Goal: Task Accomplishment & Management: Manage account settings

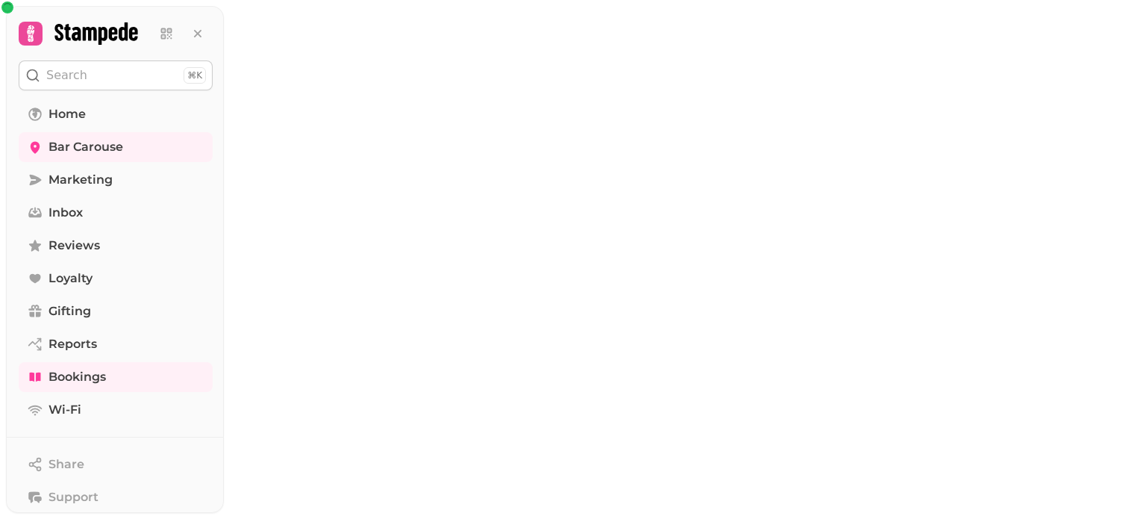
select select "*"
select select "***"
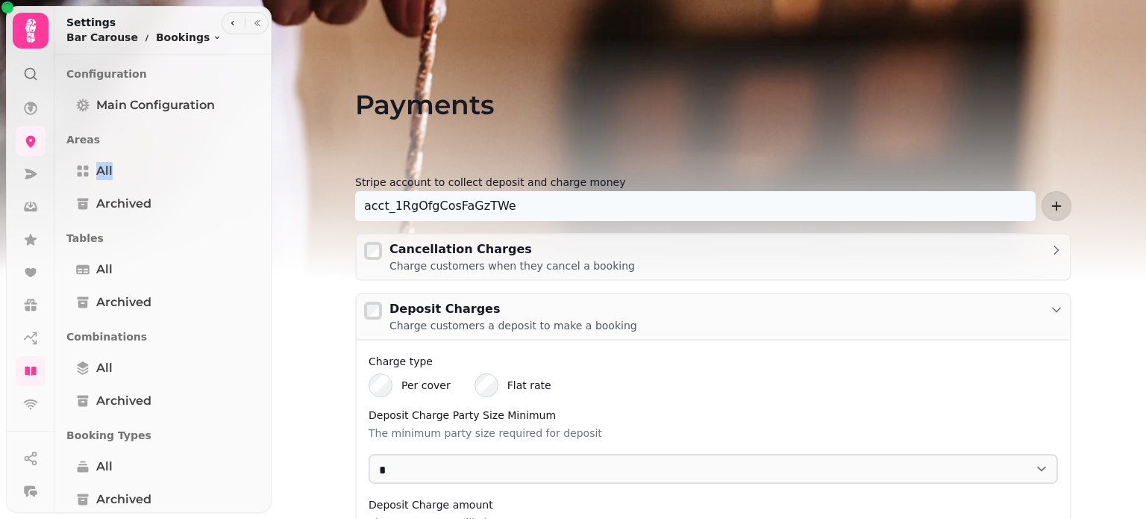
drag, startPoint x: 266, startPoint y: 130, endPoint x: 263, endPoint y: 177, distance: 47.1
click at [275, 262] on img at bounding box center [573, 186] width 1146 height 373
drag, startPoint x: 266, startPoint y: 374, endPoint x: 263, endPoint y: 404, distance: 30.7
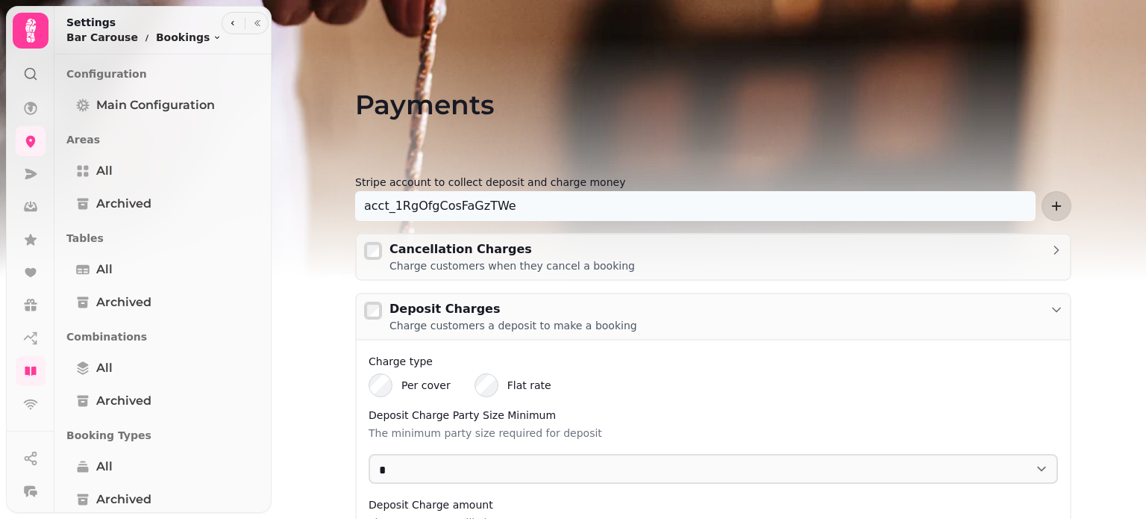
click at [281, 397] on div "Payments Stripe account to collect deposit and charge money acct_1RgOfgCosFaGzT…" at bounding box center [714, 259] width 866 height 519
click at [27, 32] on icon at bounding box center [30, 31] width 10 height 24
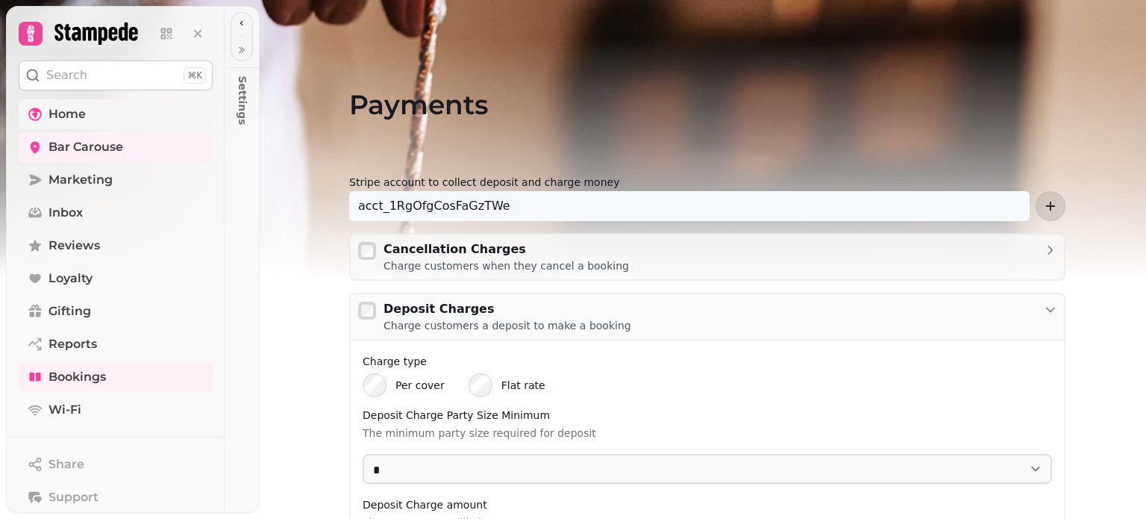
click at [55, 108] on span "Home" at bounding box center [67, 114] width 37 height 18
